Goal: Find specific page/section: Find specific page/section

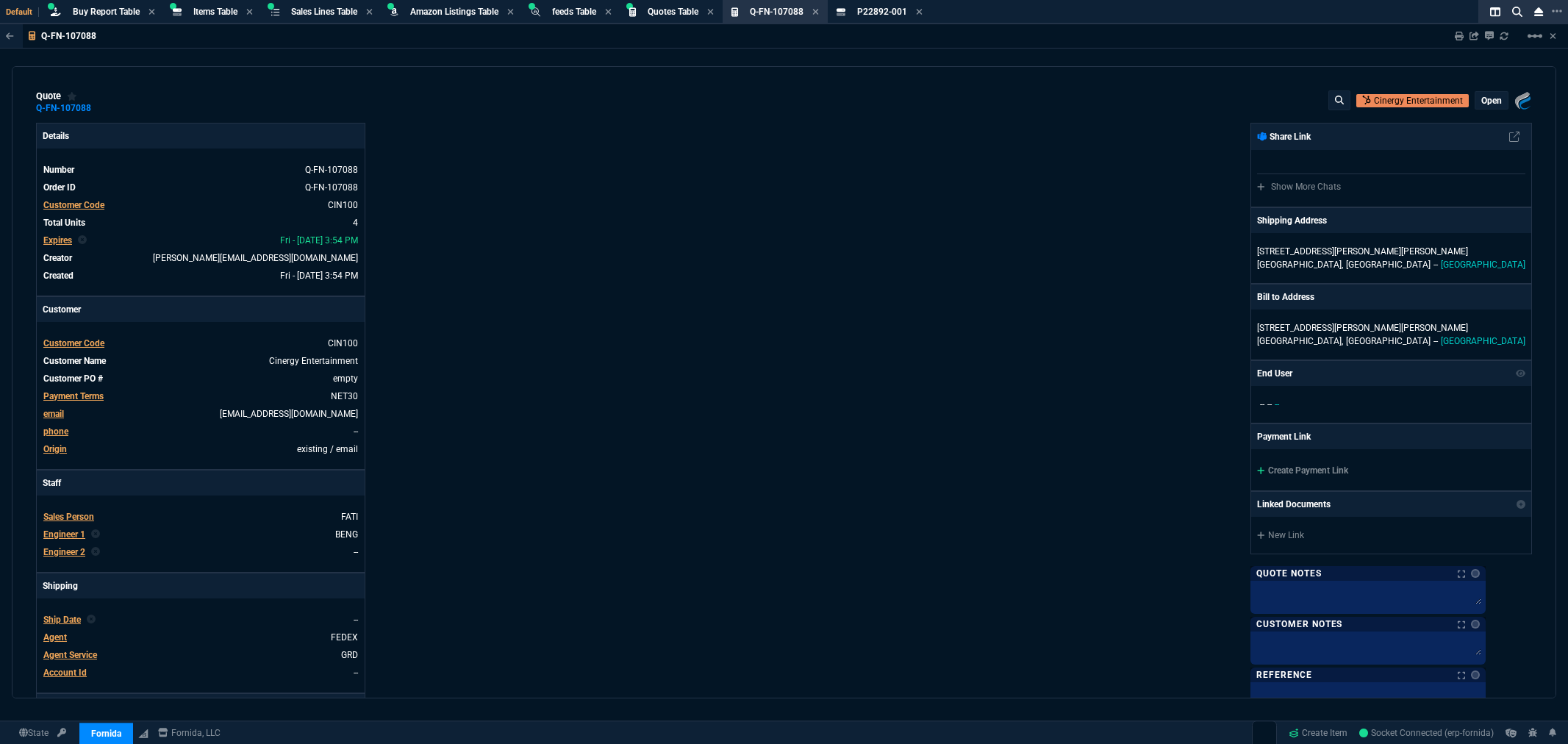
select select "8: NEPT"
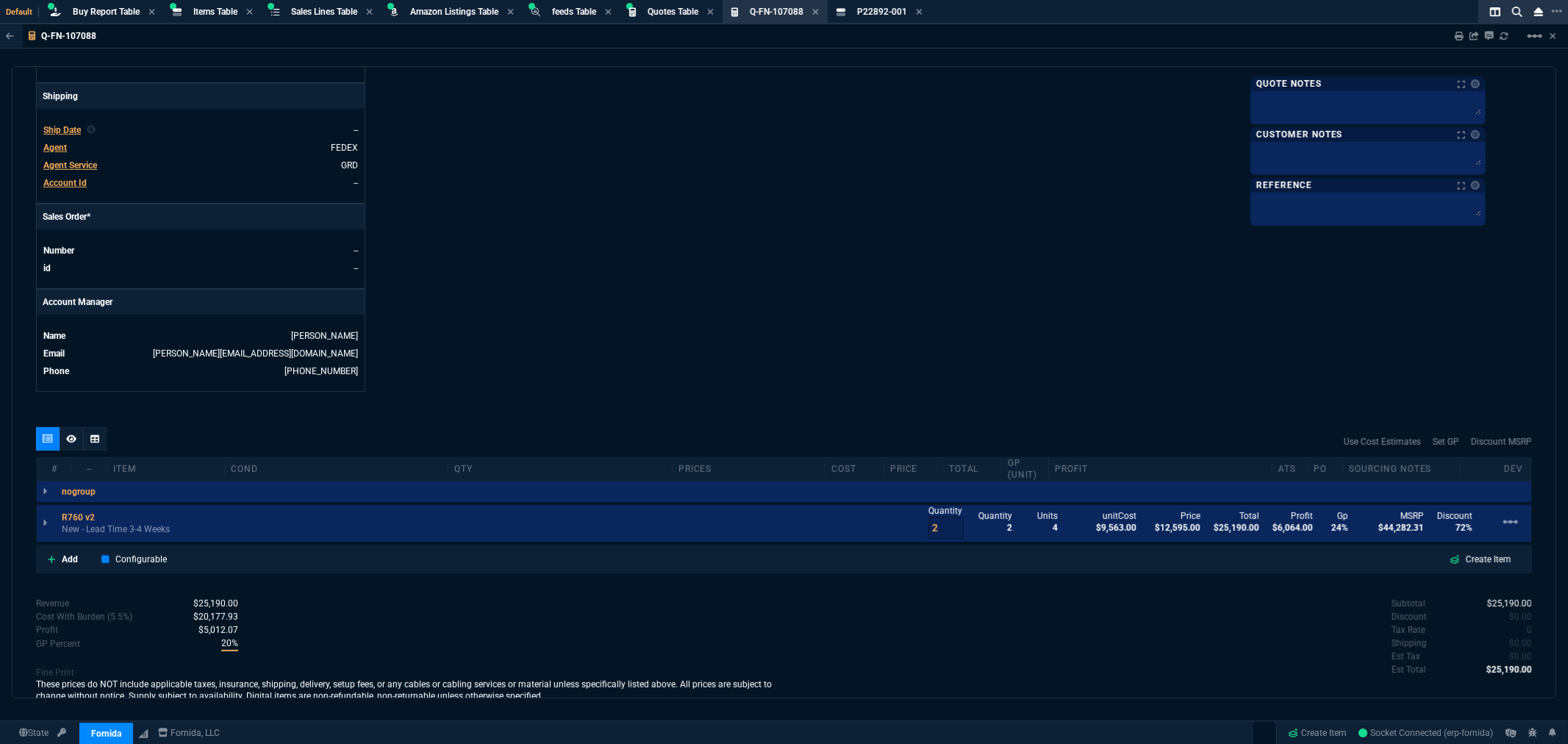
scroll to position [558, 0]
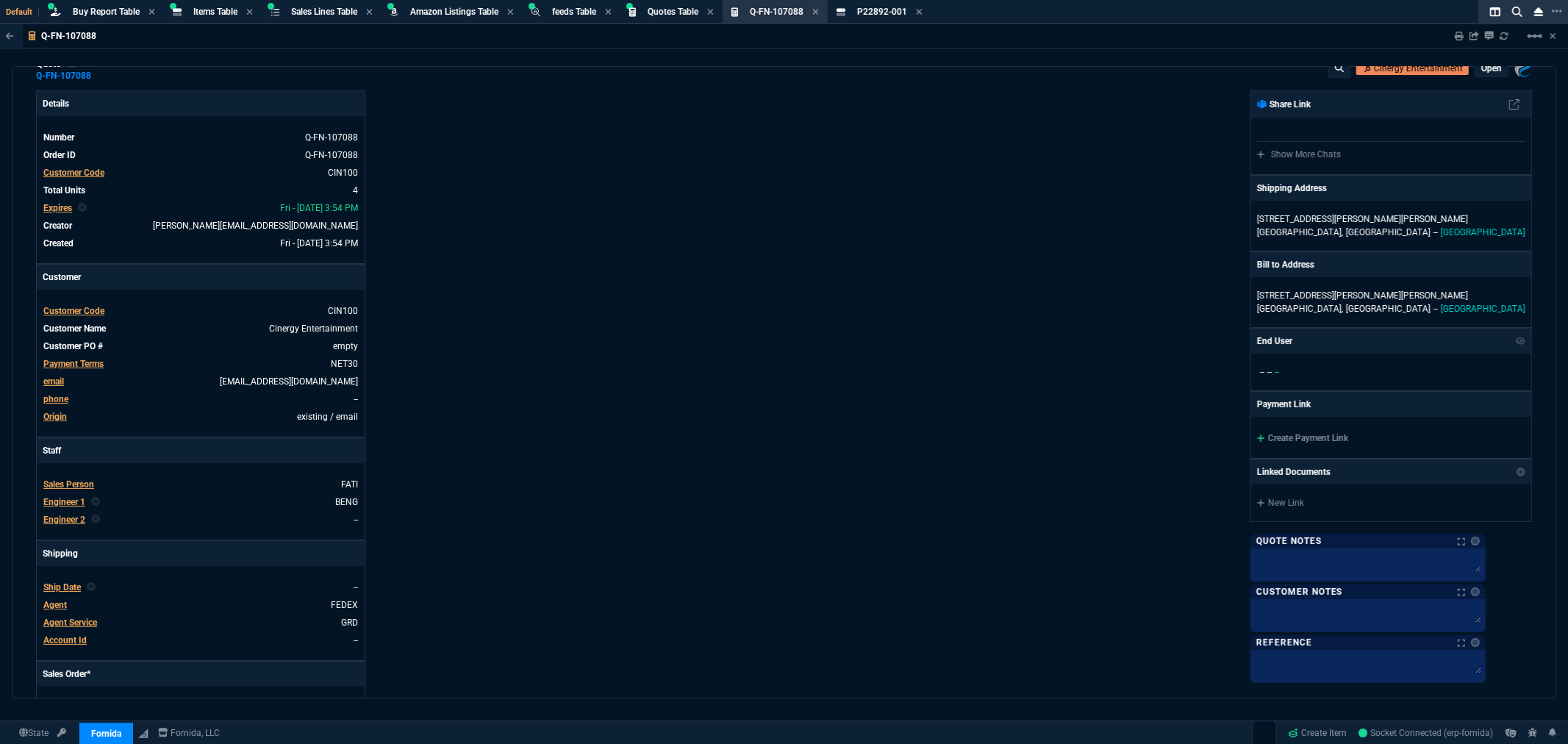
scroll to position [0, 0]
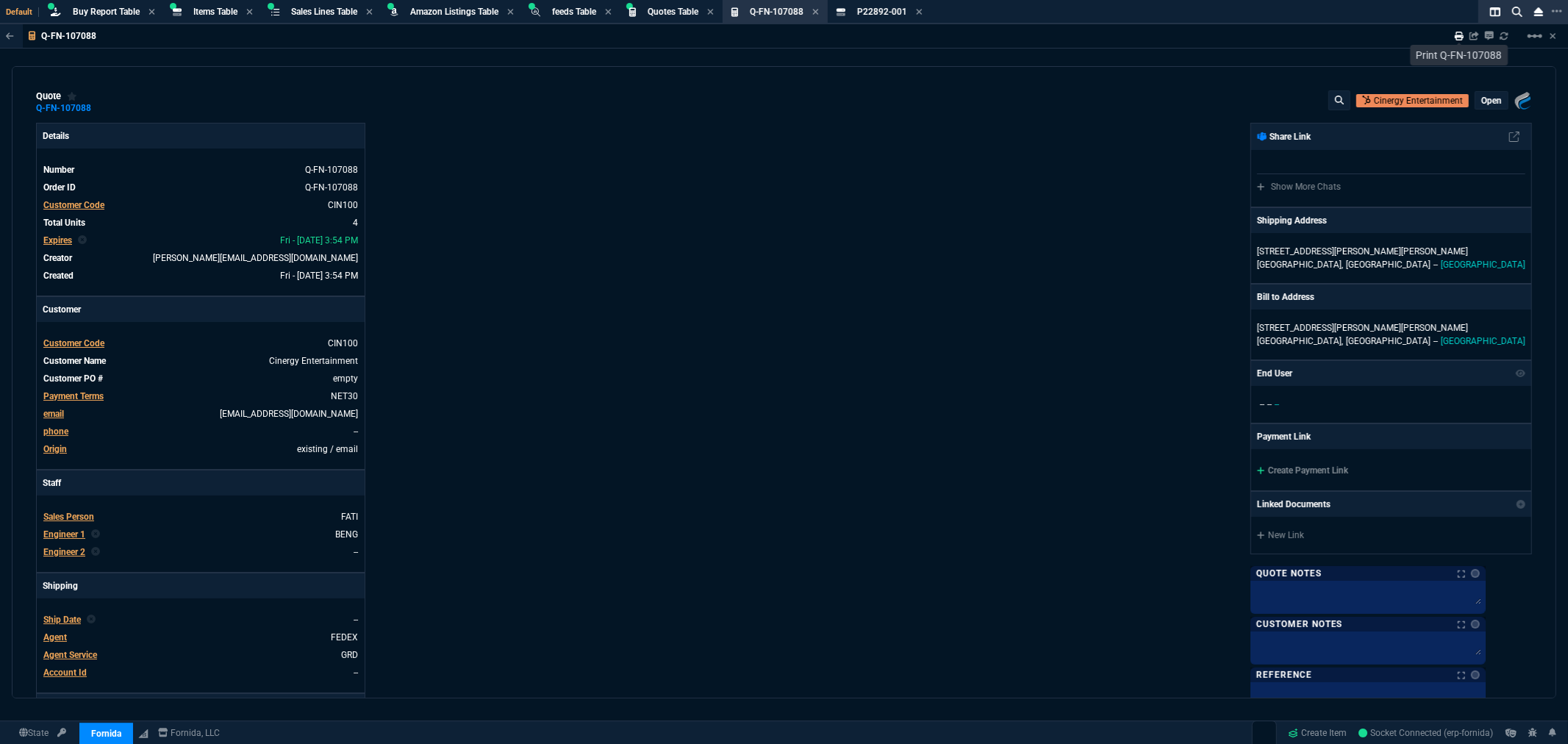
click at [1458, 34] on icon at bounding box center [1459, 36] width 9 height 9
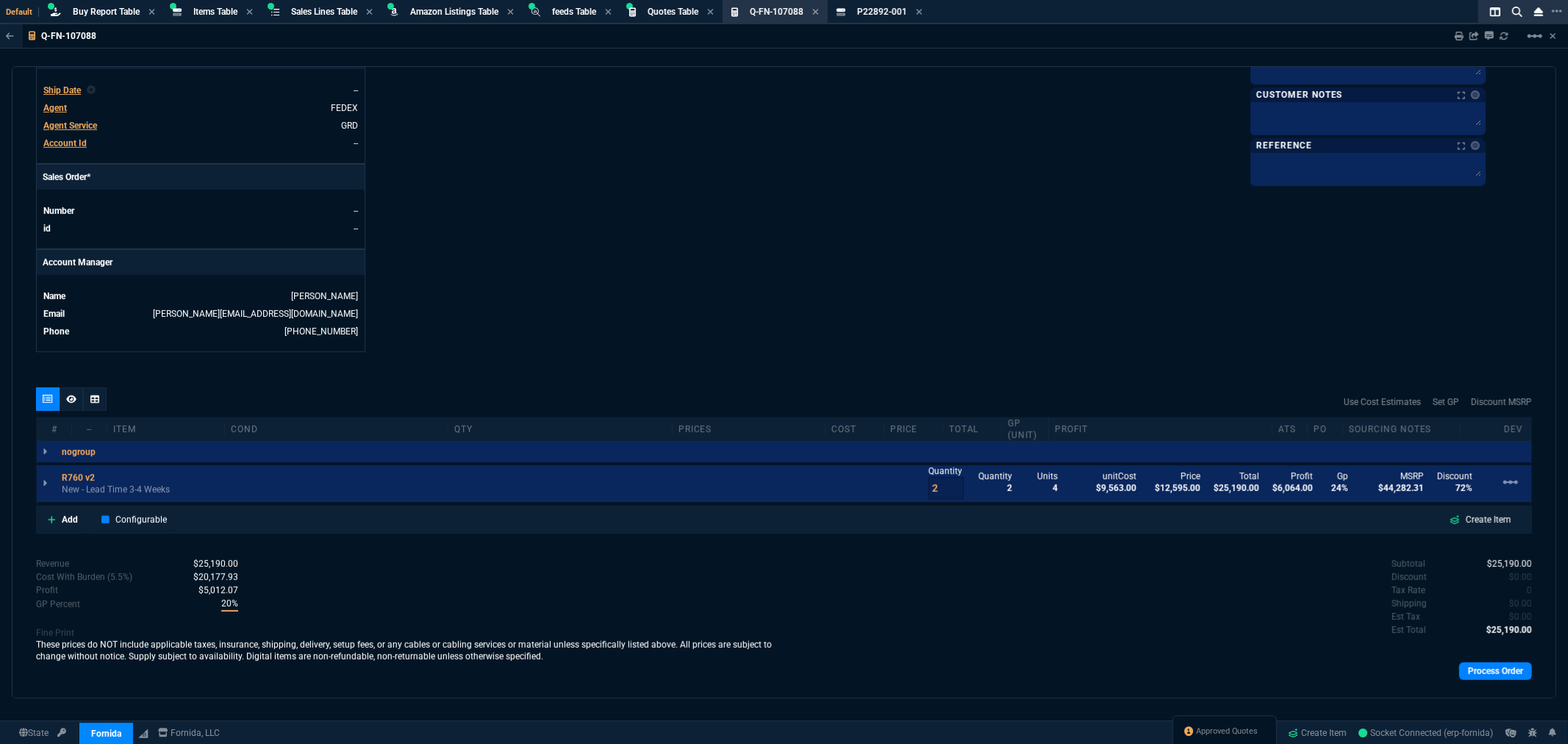
scroll to position [558, 0]
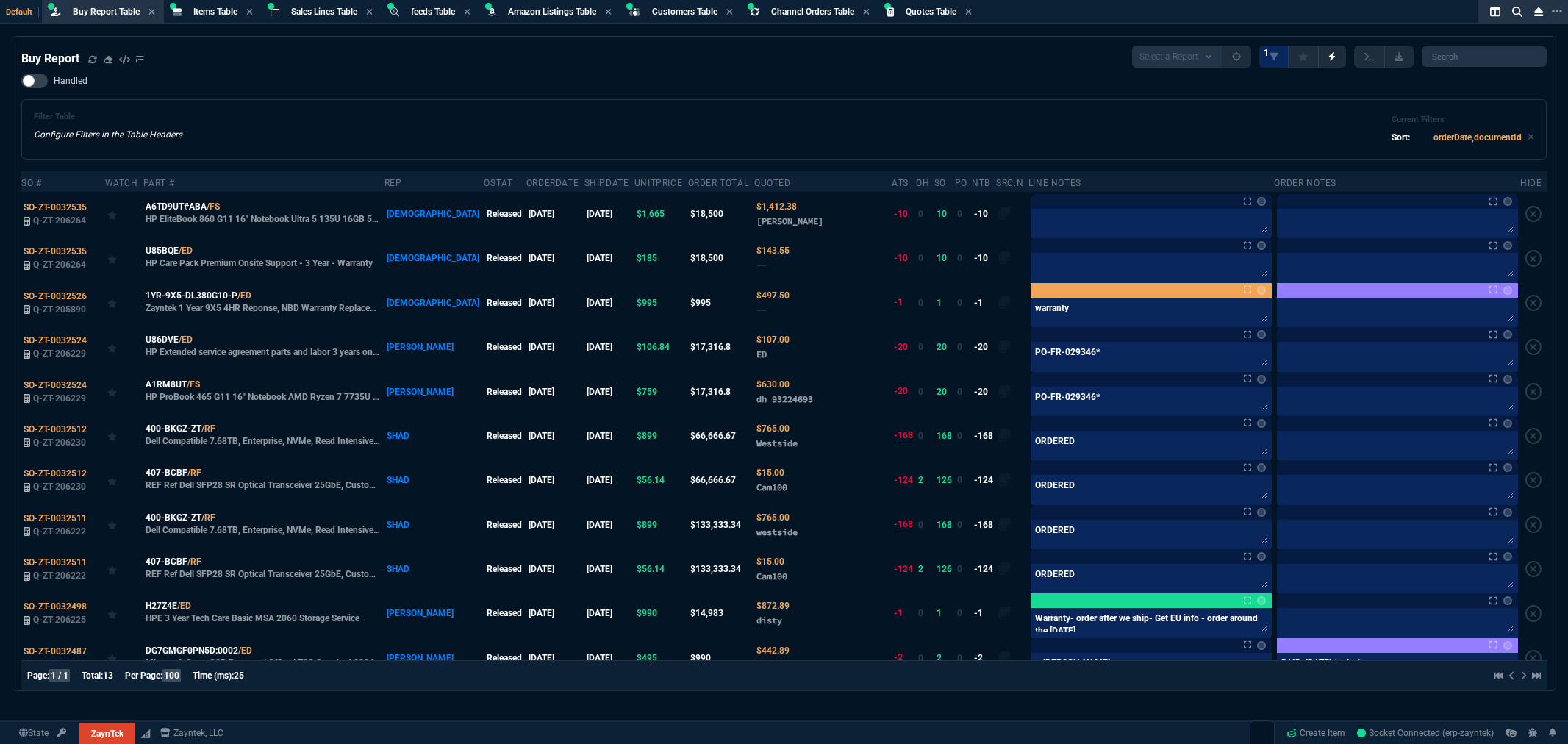
select select "8: NEPT"
